Goal: Feedback & Contribution: Leave review/rating

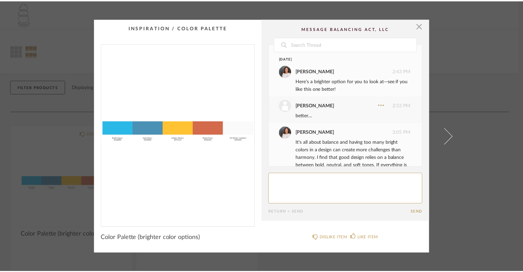
scroll to position [41, 0]
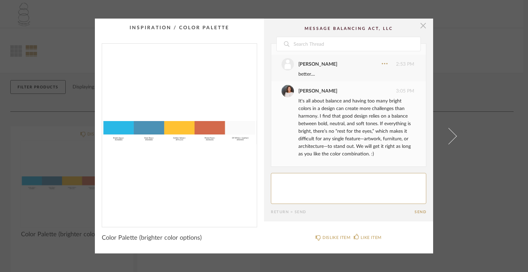
click at [419, 27] on span "button" at bounding box center [423, 26] width 14 height 14
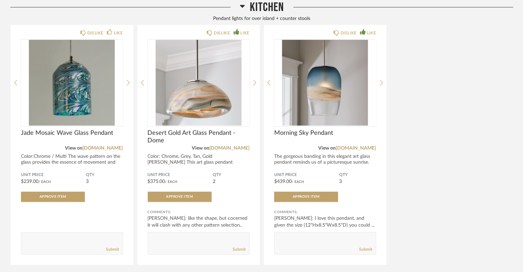
scroll to position [618, 0]
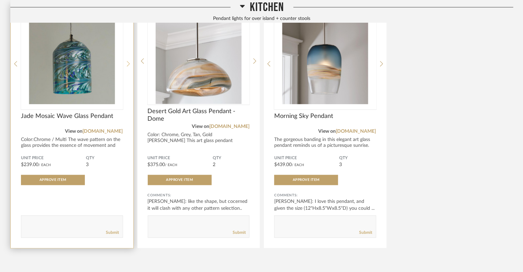
click at [128, 64] on icon at bounding box center [128, 63] width 3 height 5
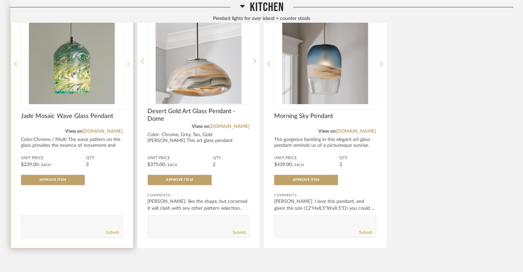
click at [128, 64] on icon at bounding box center [128, 63] width 3 height 5
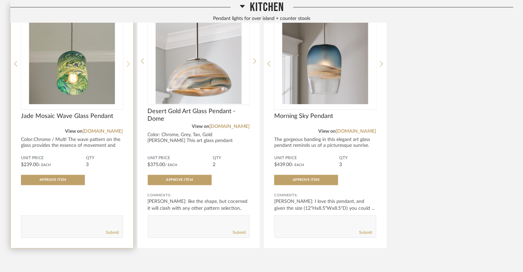
click at [128, 64] on icon at bounding box center [128, 63] width 3 height 5
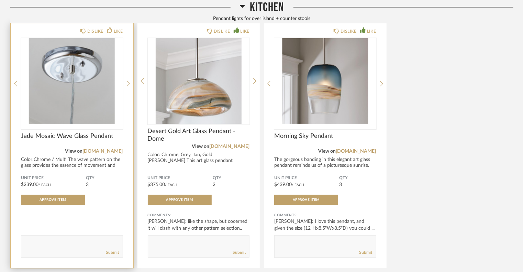
scroll to position [581, 0]
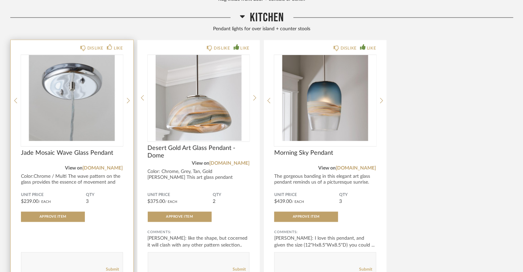
click at [94, 82] on img "3" at bounding box center [72, 98] width 102 height 86
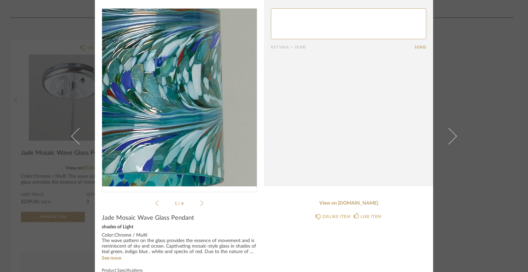
scroll to position [0, 0]
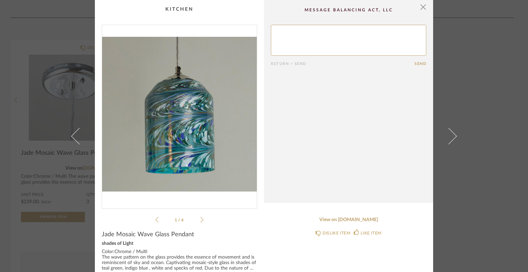
click at [279, 35] on textarea at bounding box center [348, 40] width 155 height 31
click at [280, 39] on textarea at bounding box center [348, 40] width 155 height 31
type textarea "the colors are great, just so much pattern.."
click at [415, 63] on button "Send" at bounding box center [420, 63] width 12 height 4
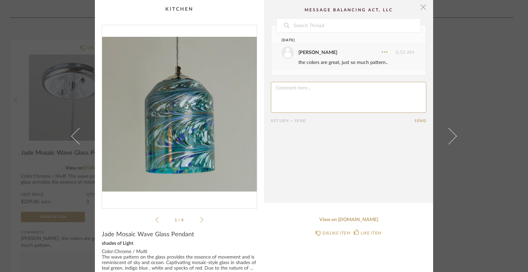
click at [419, 7] on span "button" at bounding box center [423, 7] width 14 height 14
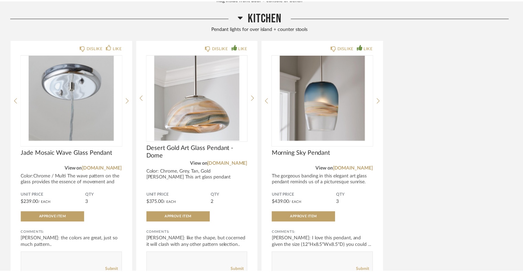
scroll to position [581, 0]
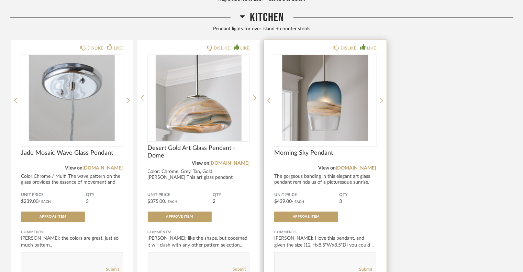
click at [383, 99] on div "DISLIKE LIKE Morning Sky Pendant View on [DOMAIN_NAME] The gorgeous banding in …" at bounding box center [325, 162] width 123 height 245
click at [383, 98] on div "DISLIKE LIKE Morning Sky Pendant View on [DOMAIN_NAME] The gorgeous banding in …" at bounding box center [325, 162] width 123 height 245
click at [381, 99] on icon at bounding box center [381, 101] width 3 height 6
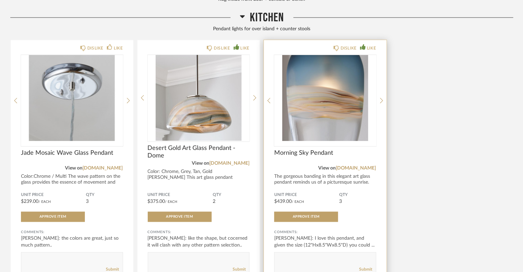
click at [349, 103] on img "2" at bounding box center [325, 98] width 102 height 86
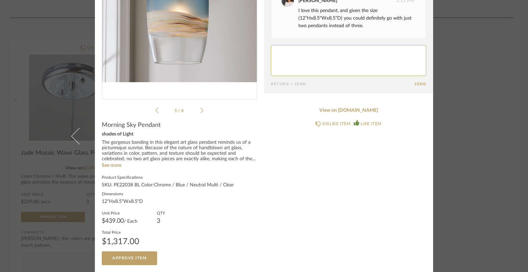
scroll to position [114, 0]
click at [106, 163] on link "See more" at bounding box center [112, 165] width 20 height 5
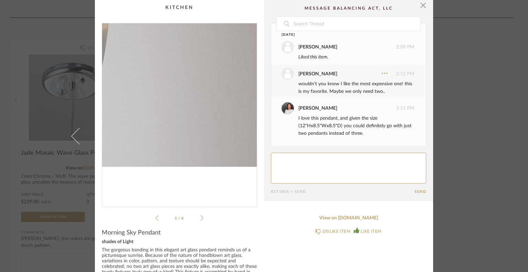
scroll to position [0, 0]
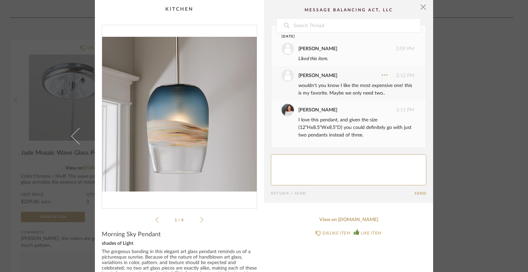
click at [278, 158] on textarea at bounding box center [348, 169] width 155 height 31
type textarea "not sure how we would actually install with present electrical set up,"
click at [416, 192] on button "Send" at bounding box center [420, 193] width 12 height 4
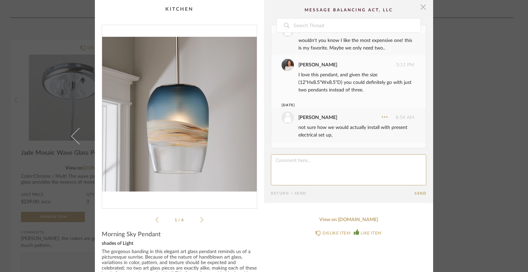
click at [422, 5] on span "button" at bounding box center [423, 7] width 14 height 14
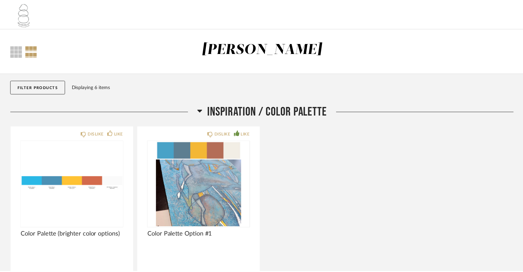
scroll to position [581, 0]
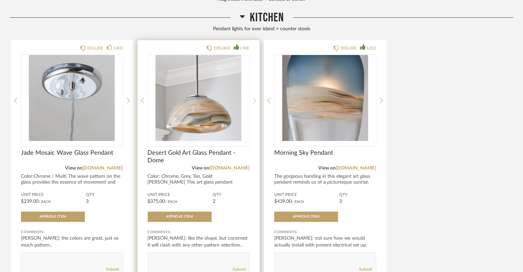
click at [253, 99] on icon at bounding box center [254, 101] width 3 height 6
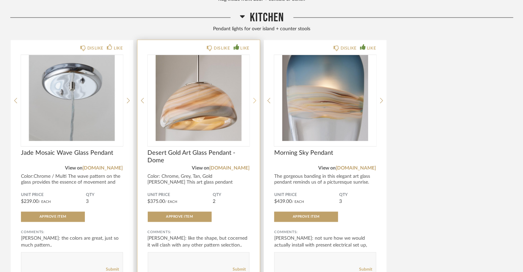
click at [253, 99] on icon at bounding box center [254, 101] width 3 height 6
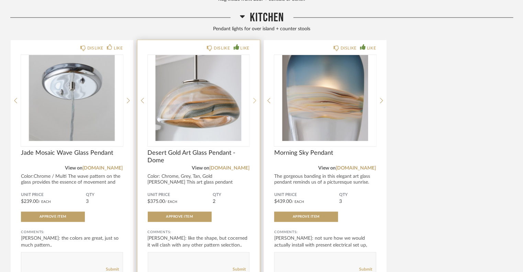
click at [253, 99] on icon at bounding box center [254, 101] width 3 height 6
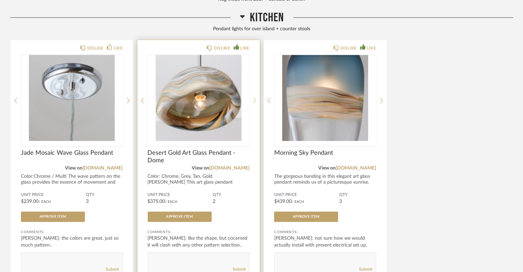
click at [253, 99] on icon at bounding box center [254, 101] width 3 height 6
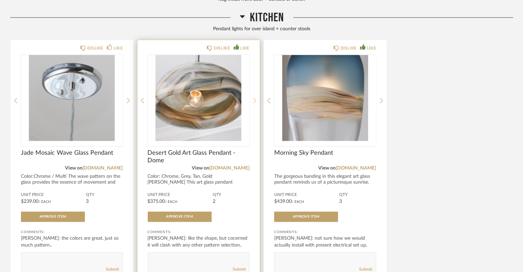
click at [253, 99] on icon at bounding box center [254, 101] width 3 height 6
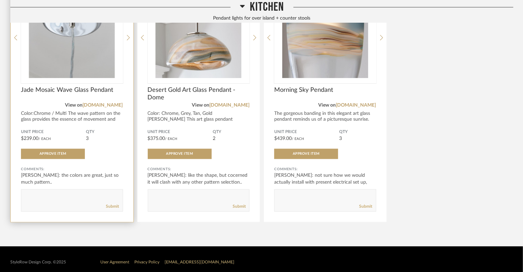
scroll to position [650, 0]
